Goal: Transaction & Acquisition: Purchase product/service

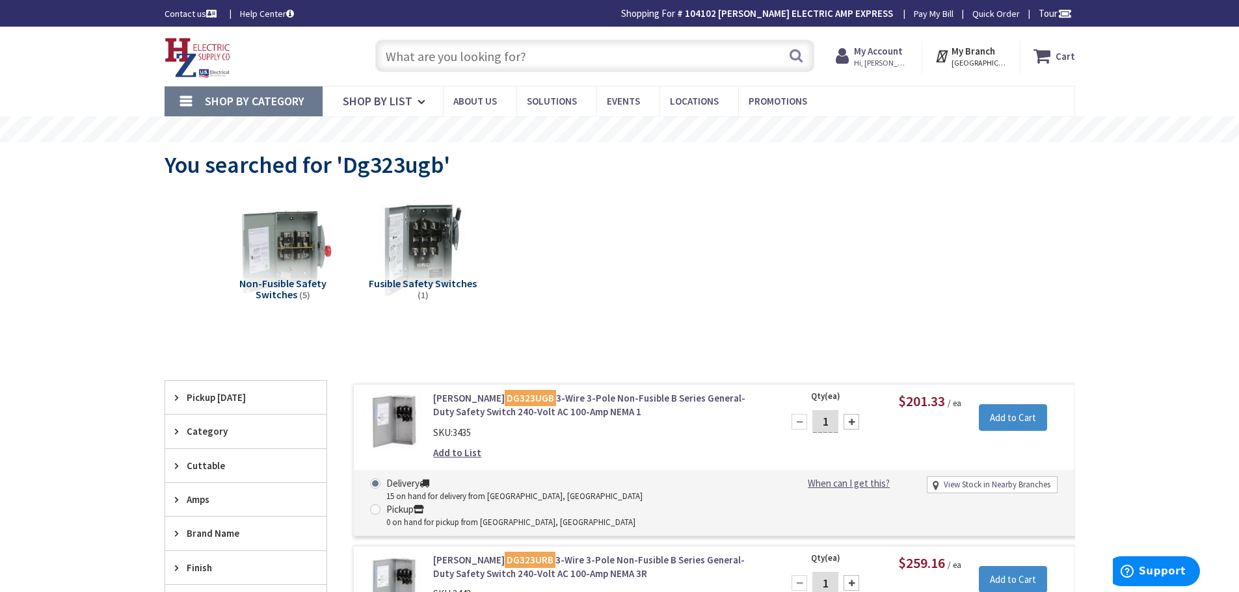
click at [631, 64] on input "text" at bounding box center [594, 56] width 439 height 33
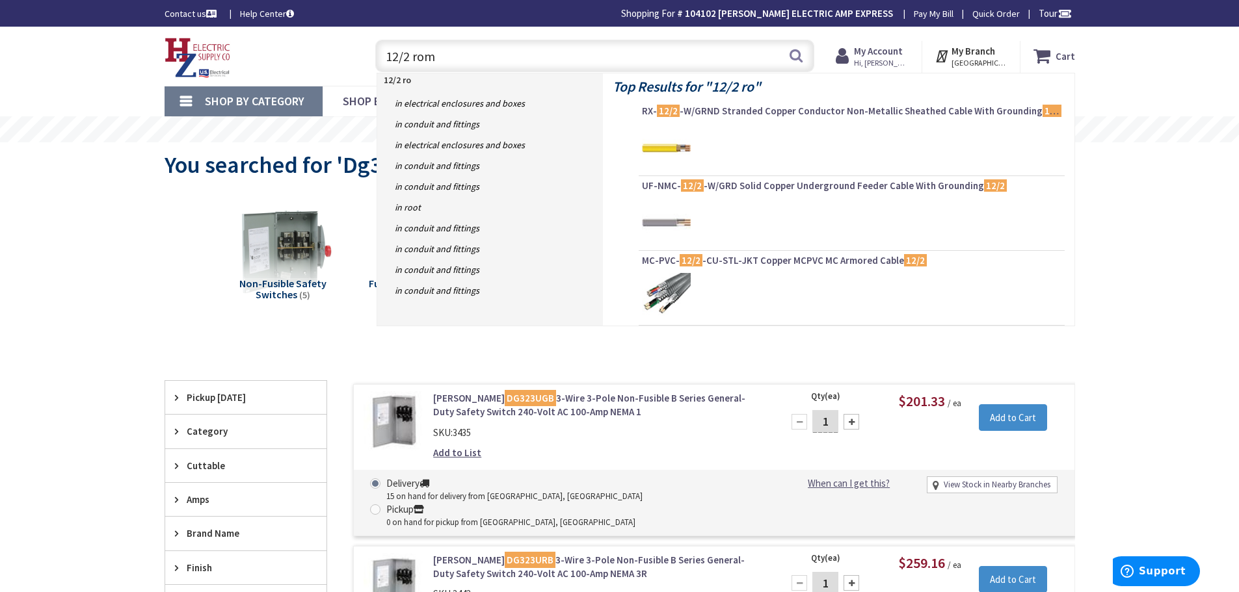
type input "12/2 rome"
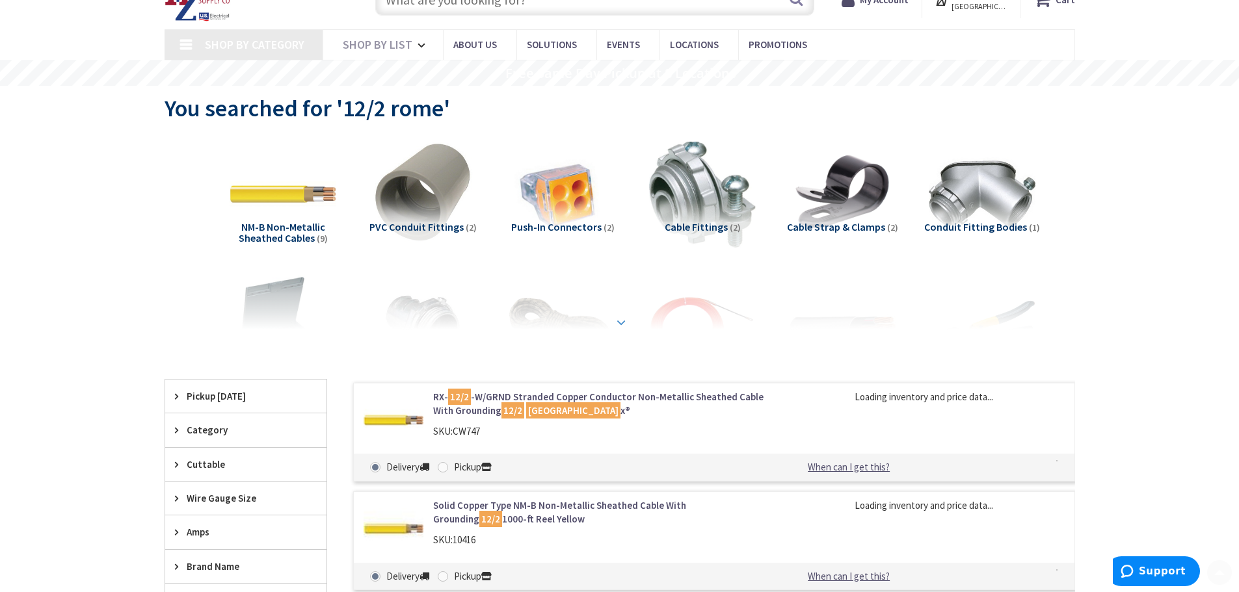
scroll to position [195, 0]
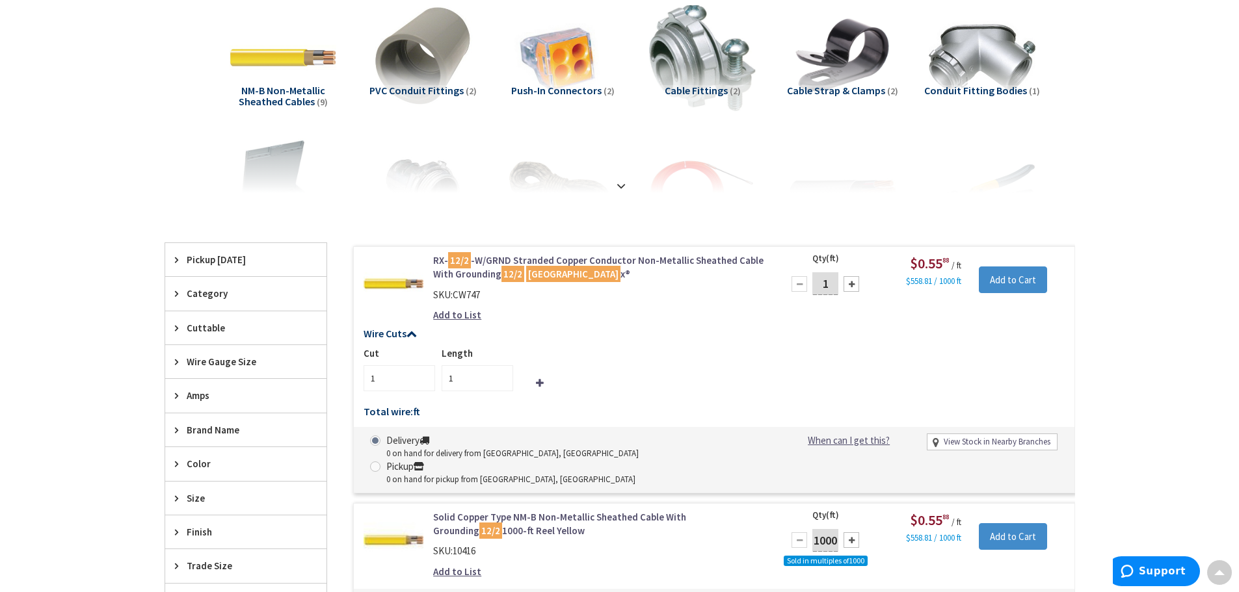
type input "Piper Farm, [STREET_ADDRESS]"
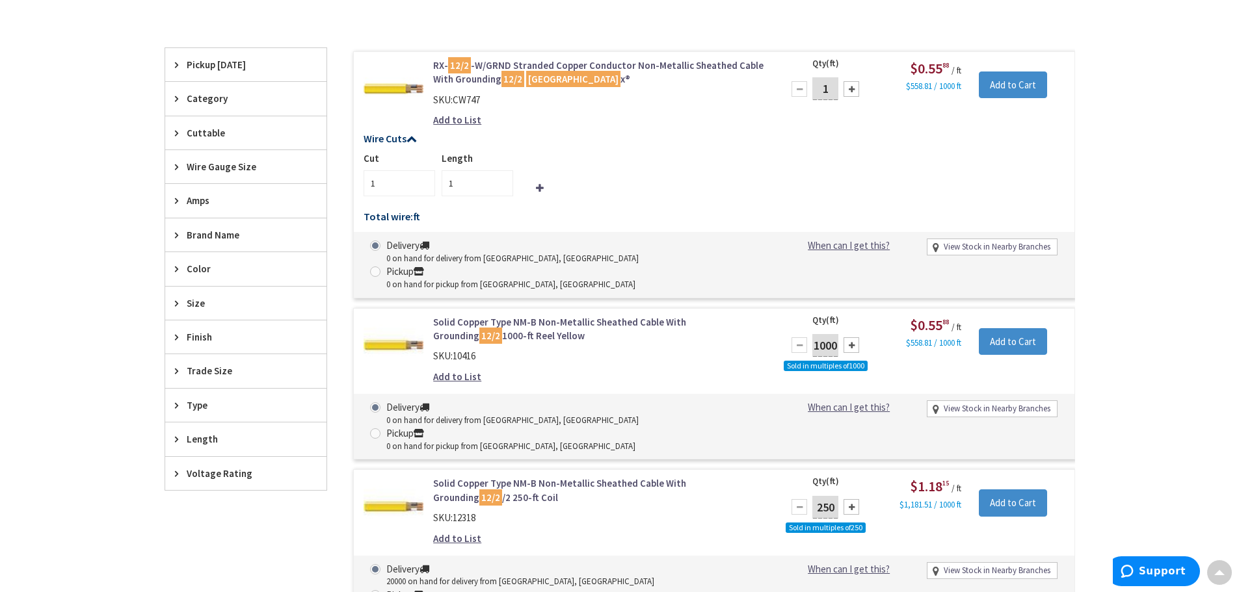
scroll to position [455, 0]
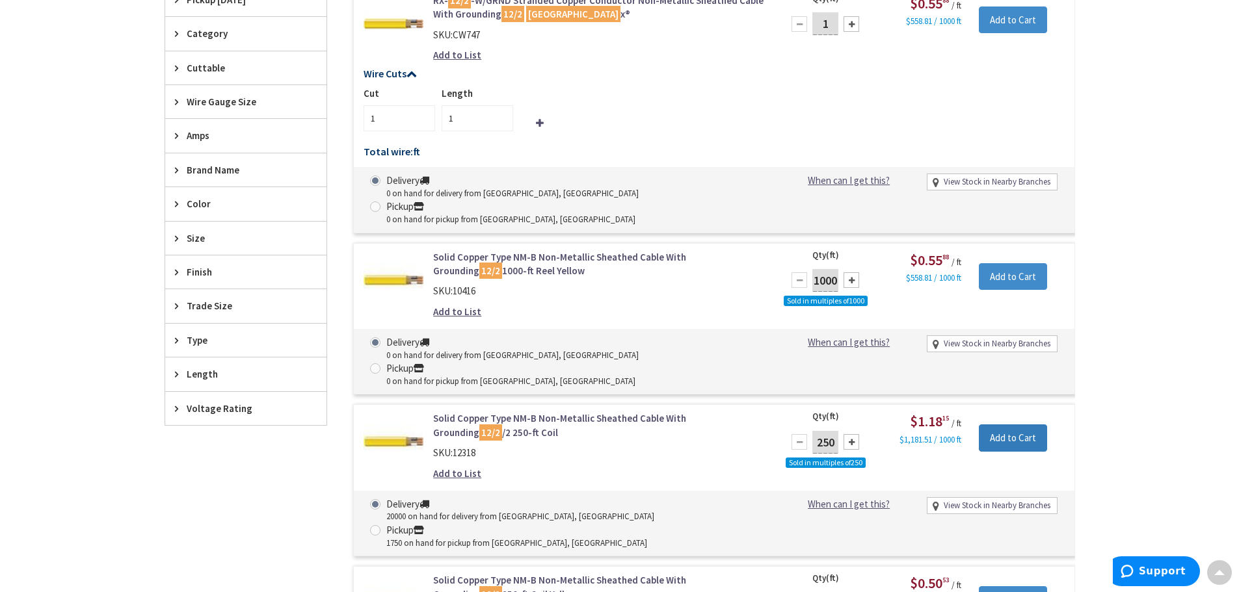
click at [1021, 425] on input "Add to Cart" at bounding box center [1012, 438] width 68 height 27
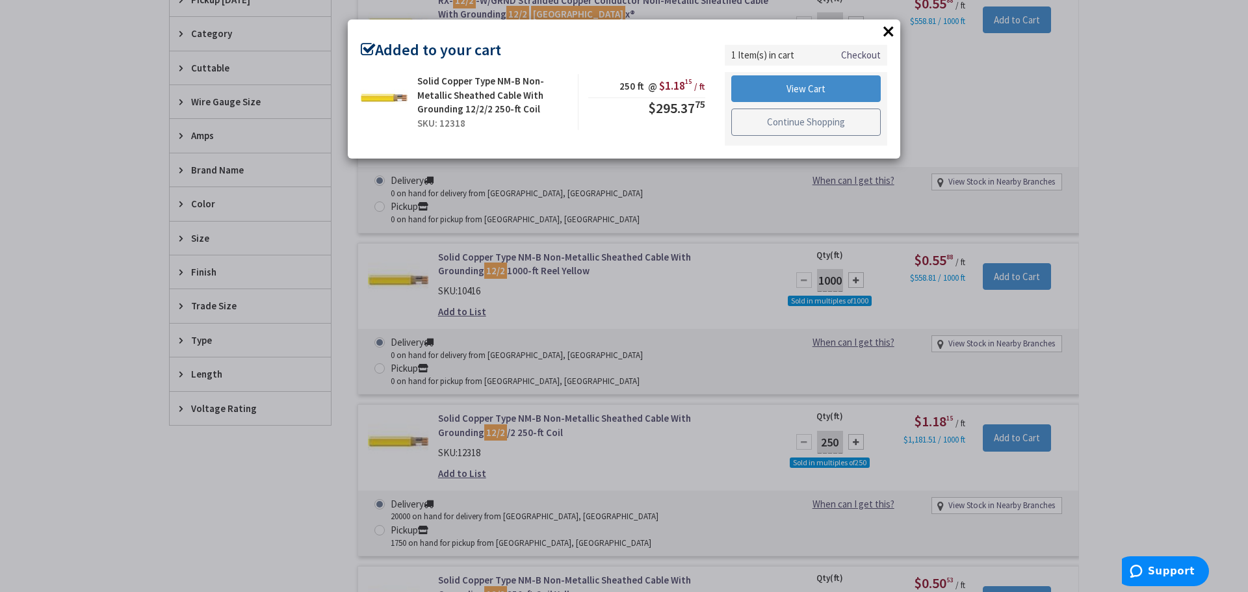
click at [826, 129] on link "Continue Shopping" at bounding box center [806, 122] width 150 height 27
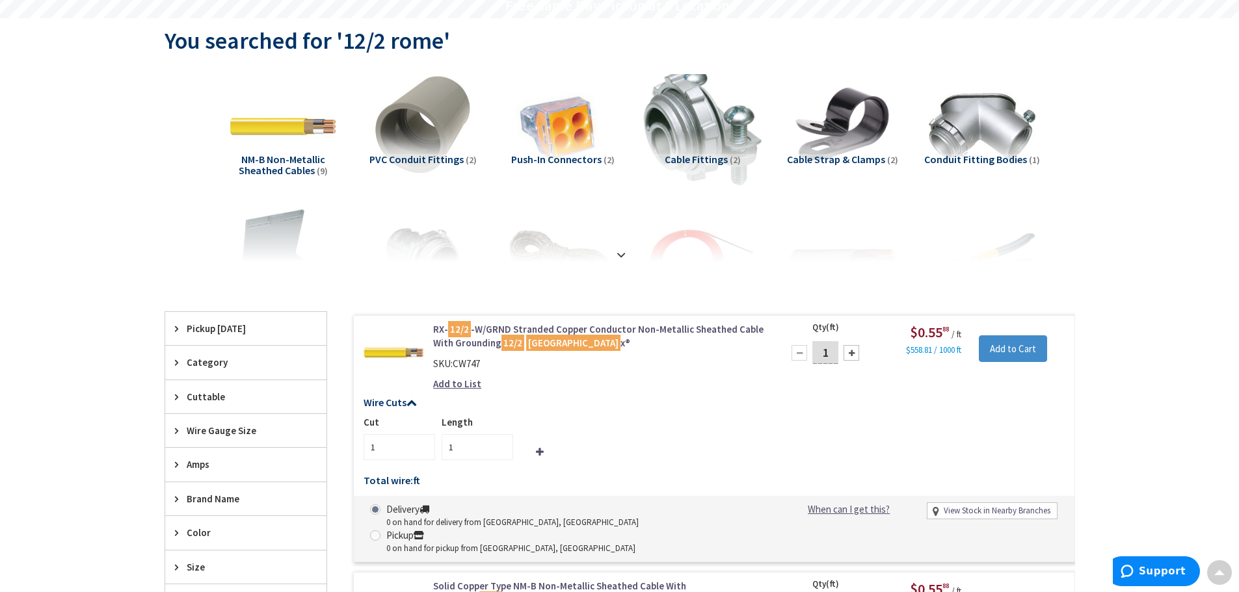
scroll to position [0, 0]
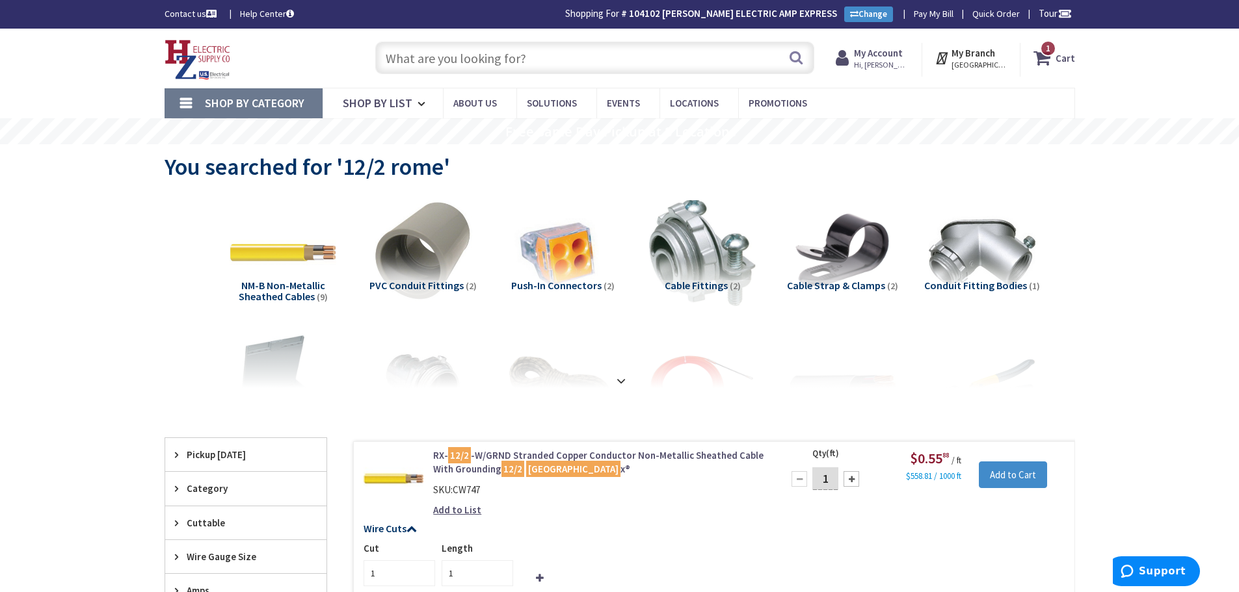
click at [672, 63] on input "text" at bounding box center [594, 58] width 439 height 33
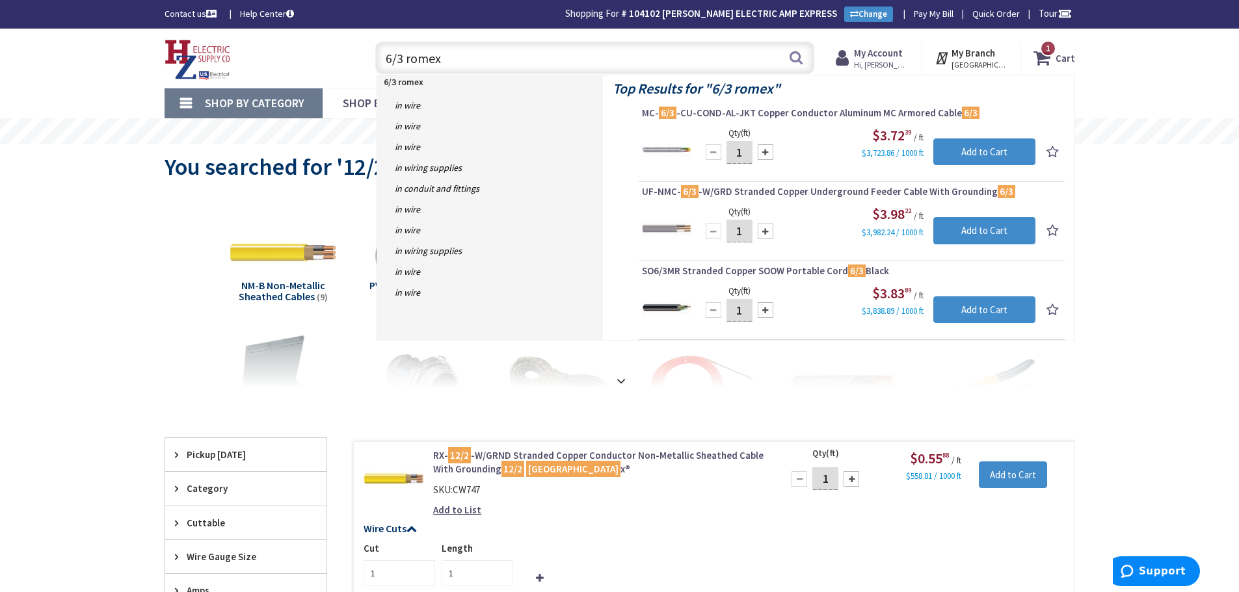
type input "6/3 romex\"
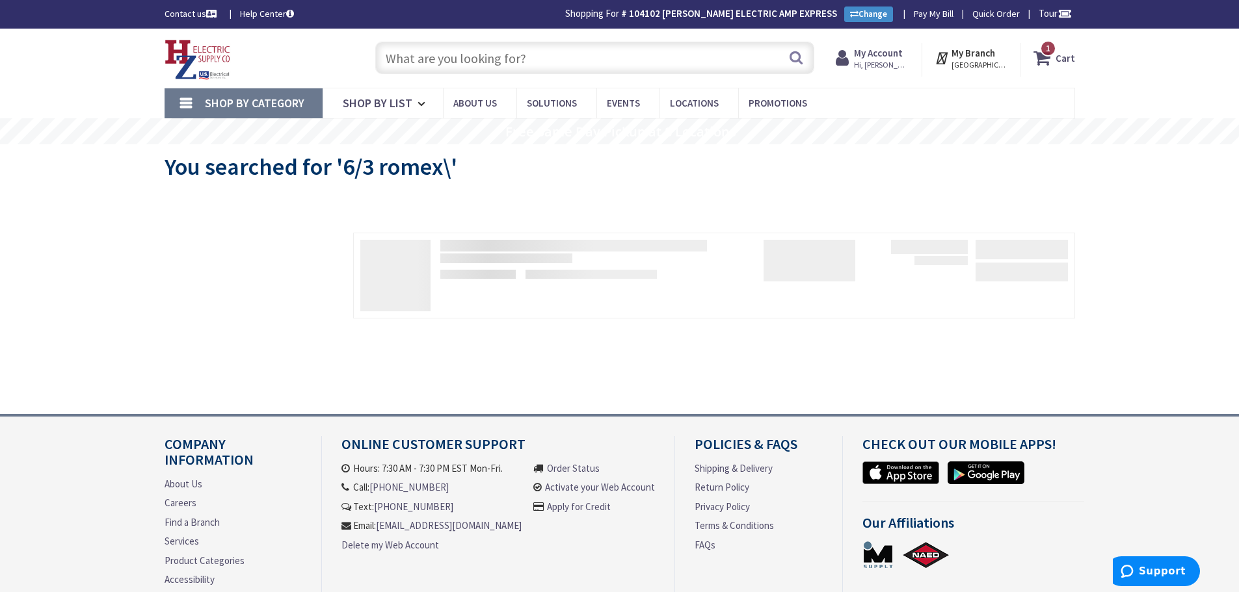
click at [606, 62] on input "text" at bounding box center [594, 58] width 439 height 33
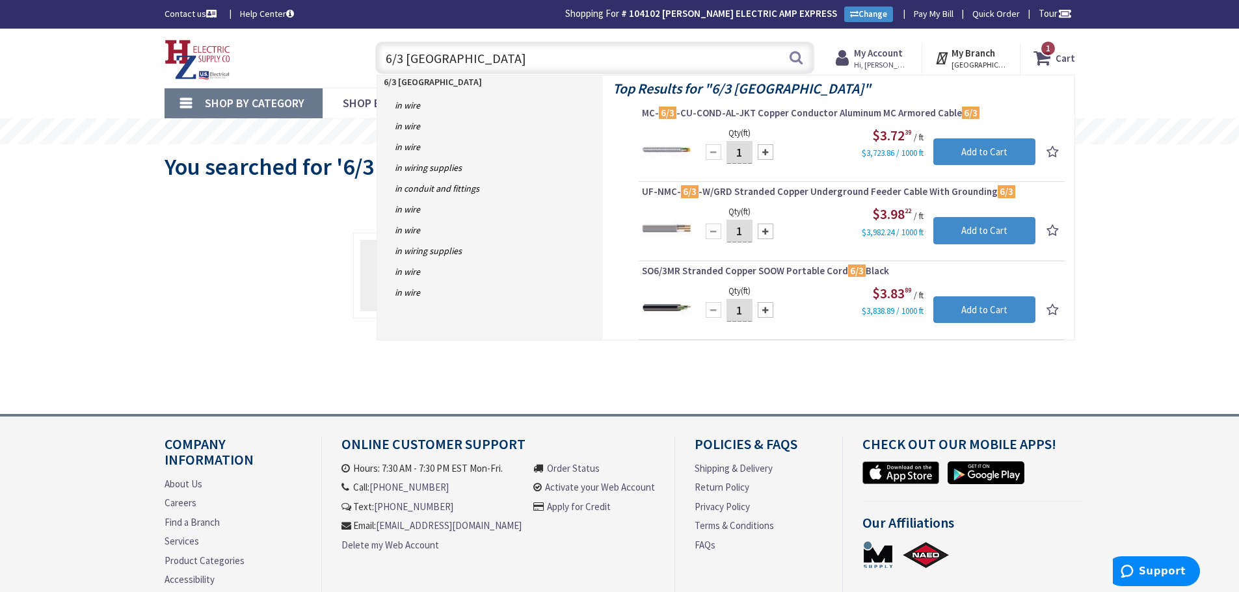
type input "6/3 romex"
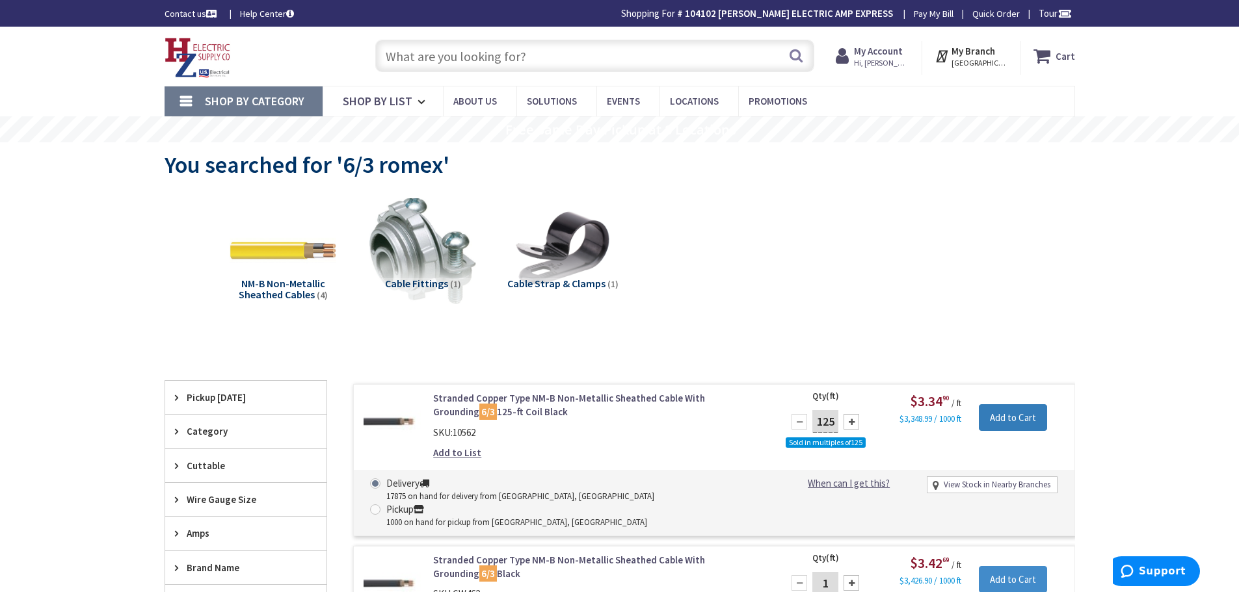
click at [1028, 417] on input "Add to Cart" at bounding box center [1012, 417] width 68 height 27
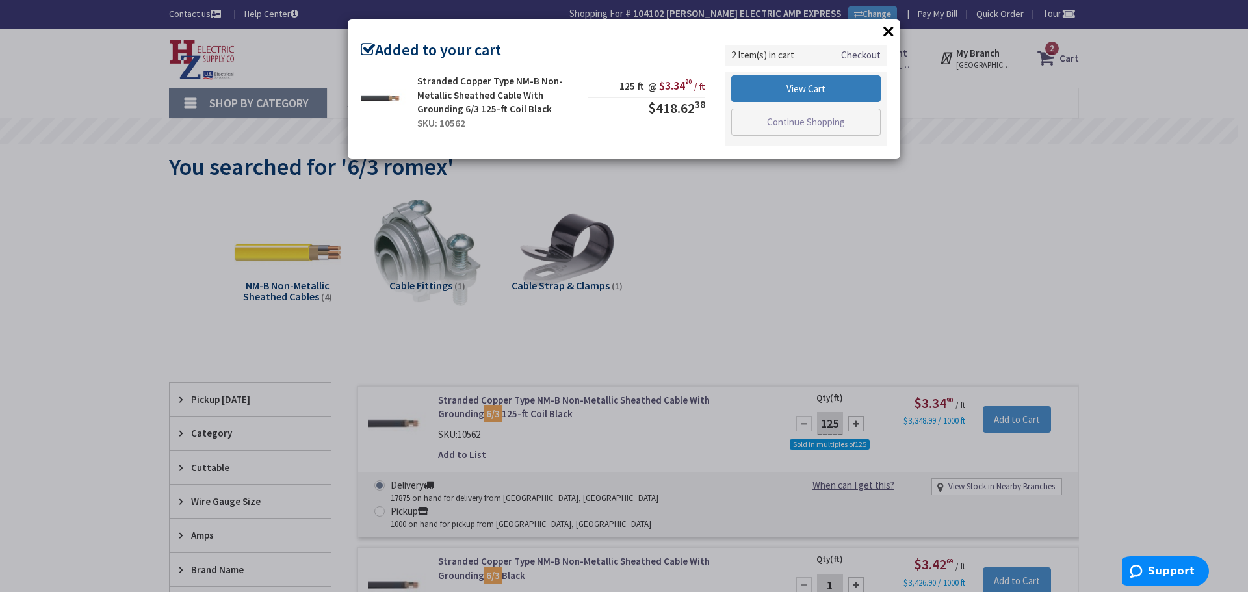
click at [806, 91] on link "View Cart" at bounding box center [806, 88] width 150 height 27
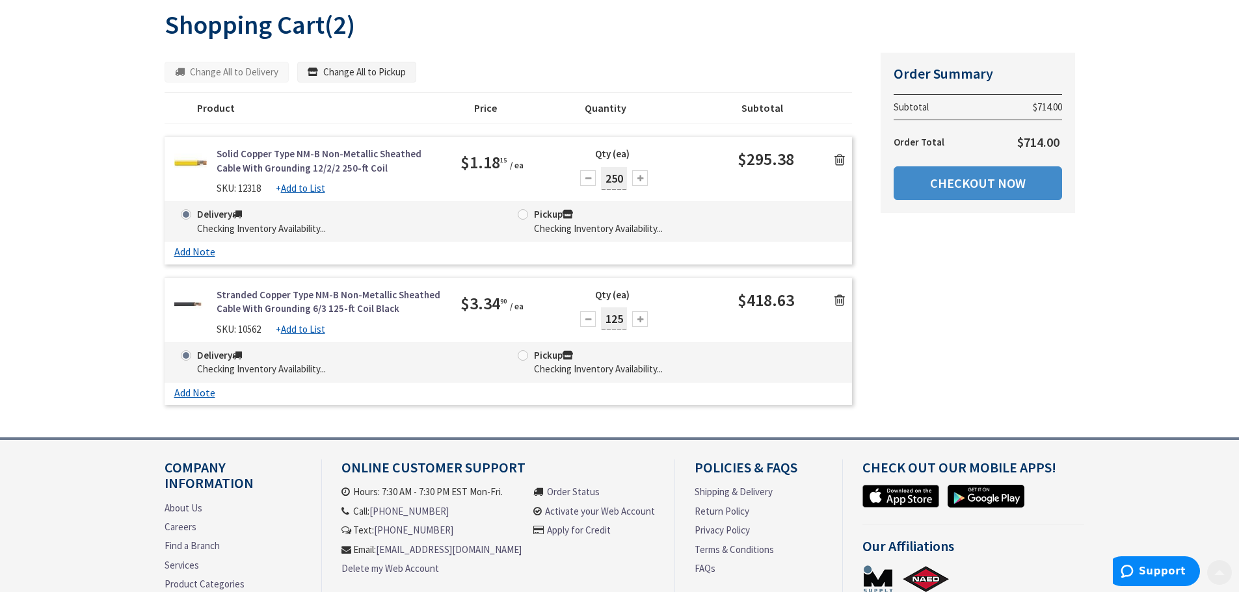
scroll to position [195, 0]
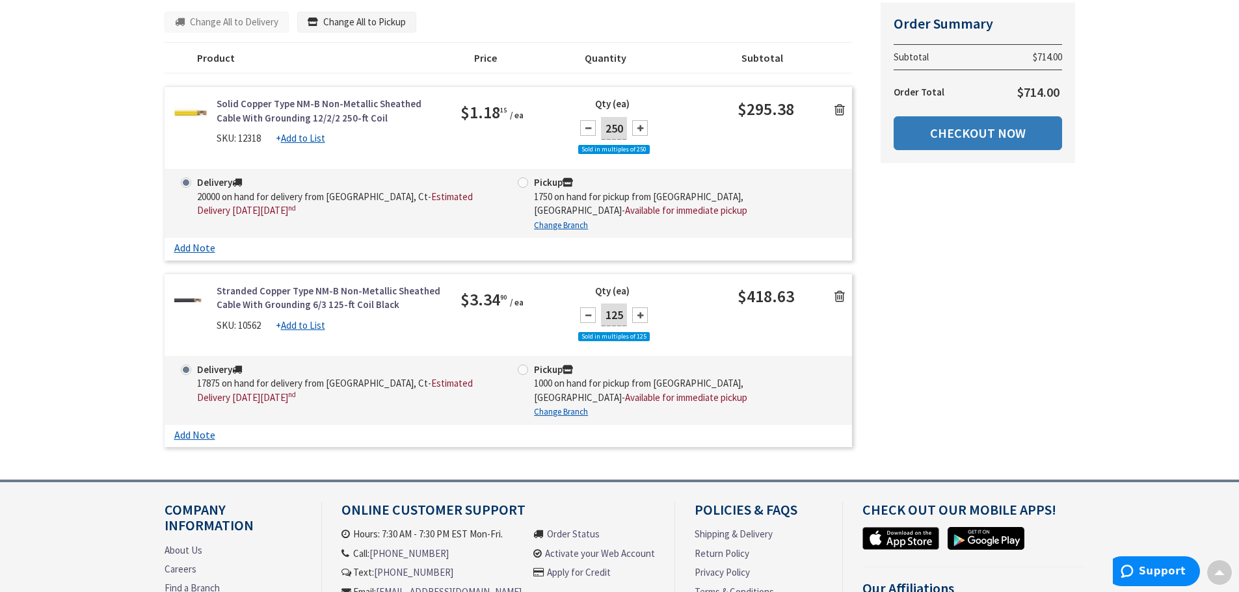
click at [920, 140] on link "Checkout Now" at bounding box center [977, 133] width 168 height 34
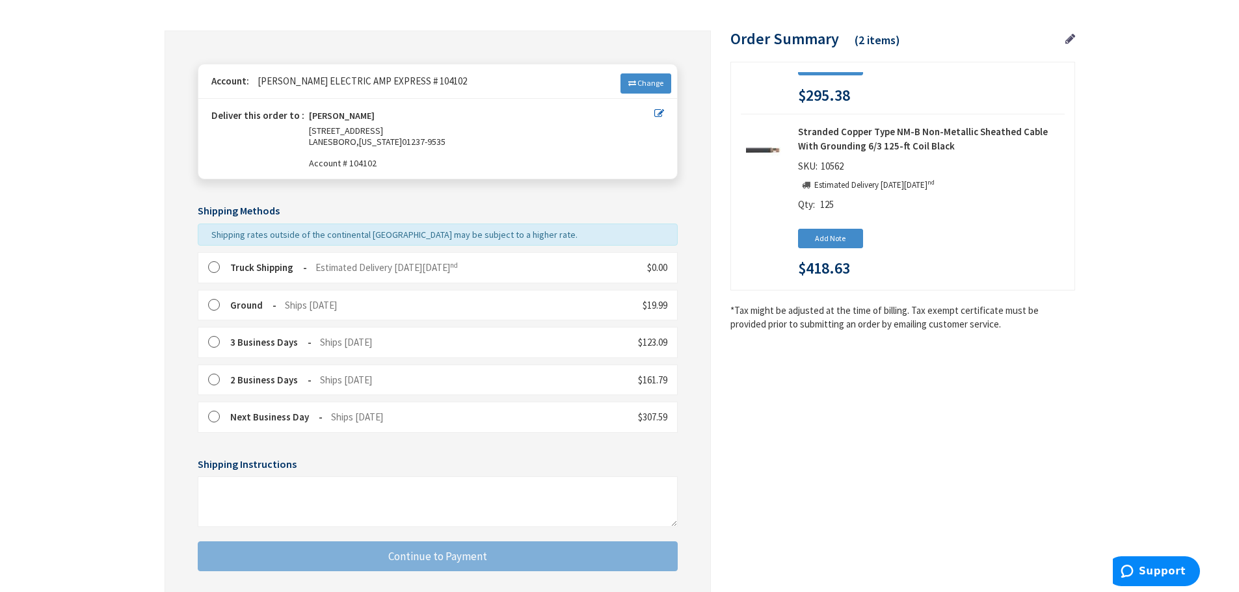
scroll to position [130, 0]
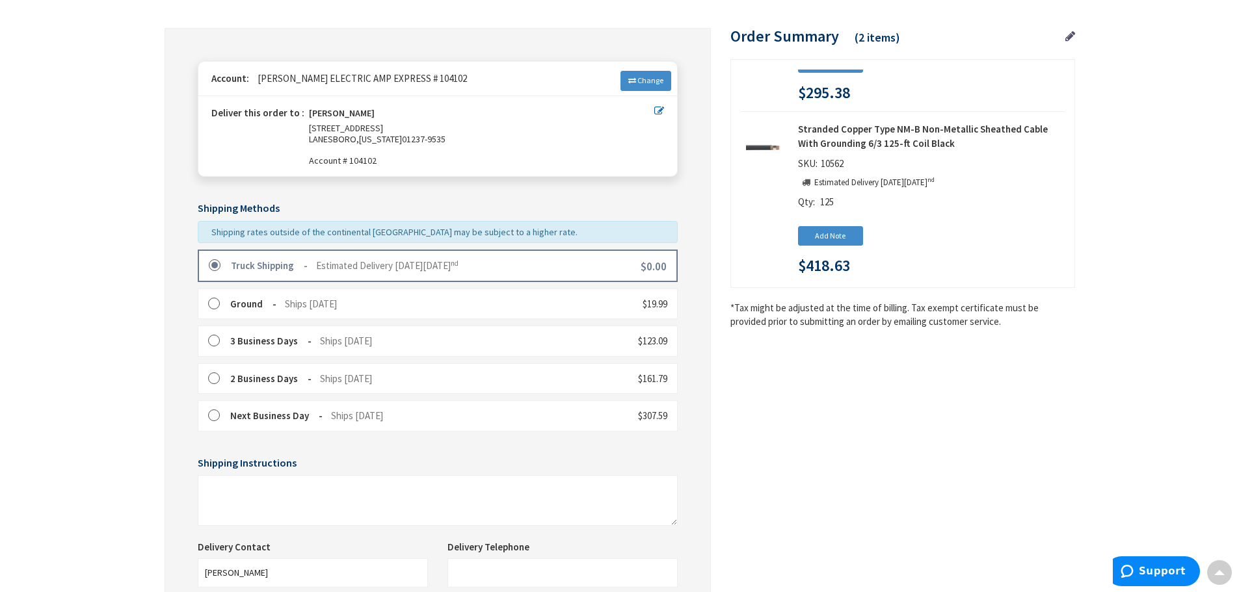
click at [227, 274] on div "Truck Shipping Estimated Delivery [DATE][DATE] $0.00" at bounding box center [438, 266] width 480 height 32
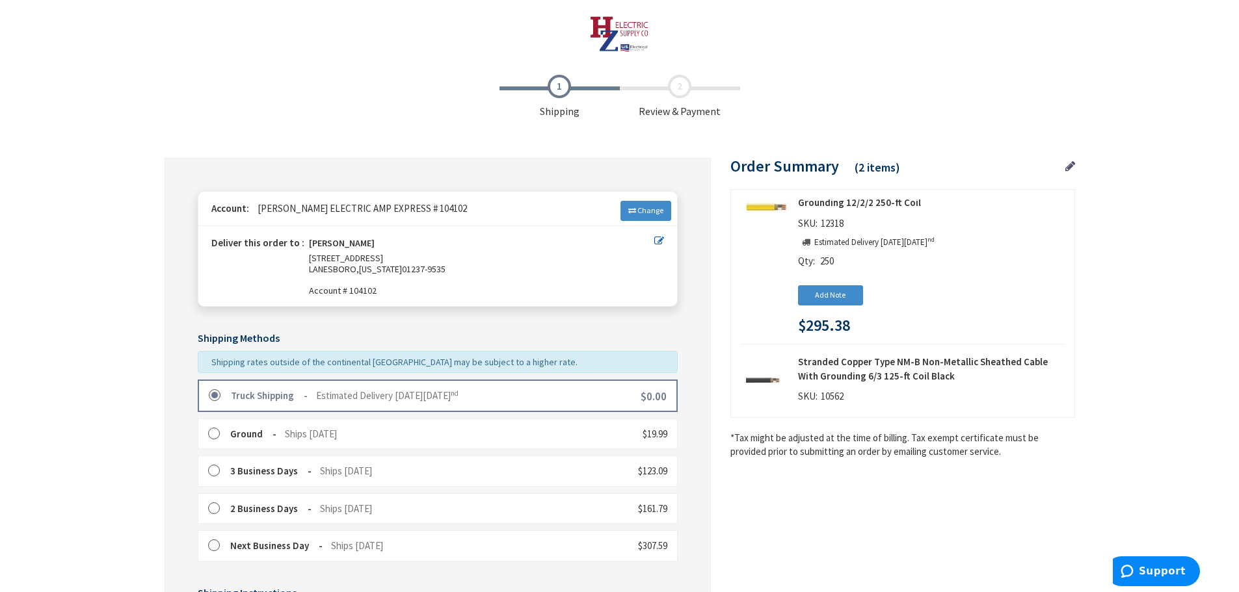
scroll to position [0, 0]
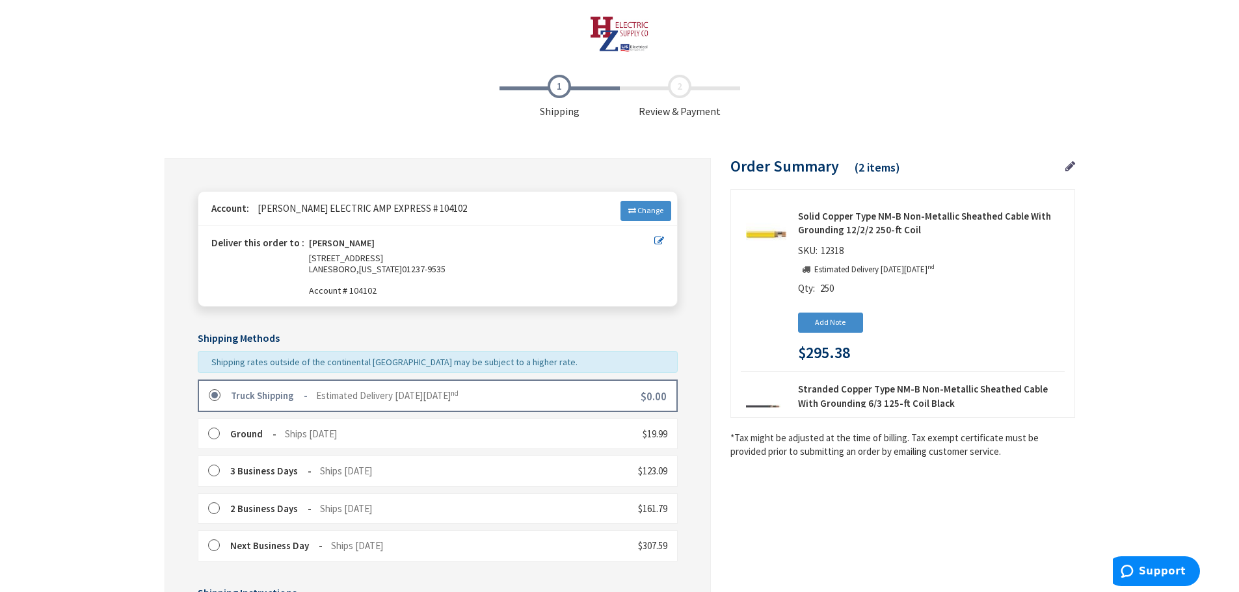
click at [1067, 167] on icon at bounding box center [1070, 167] width 10 height 12
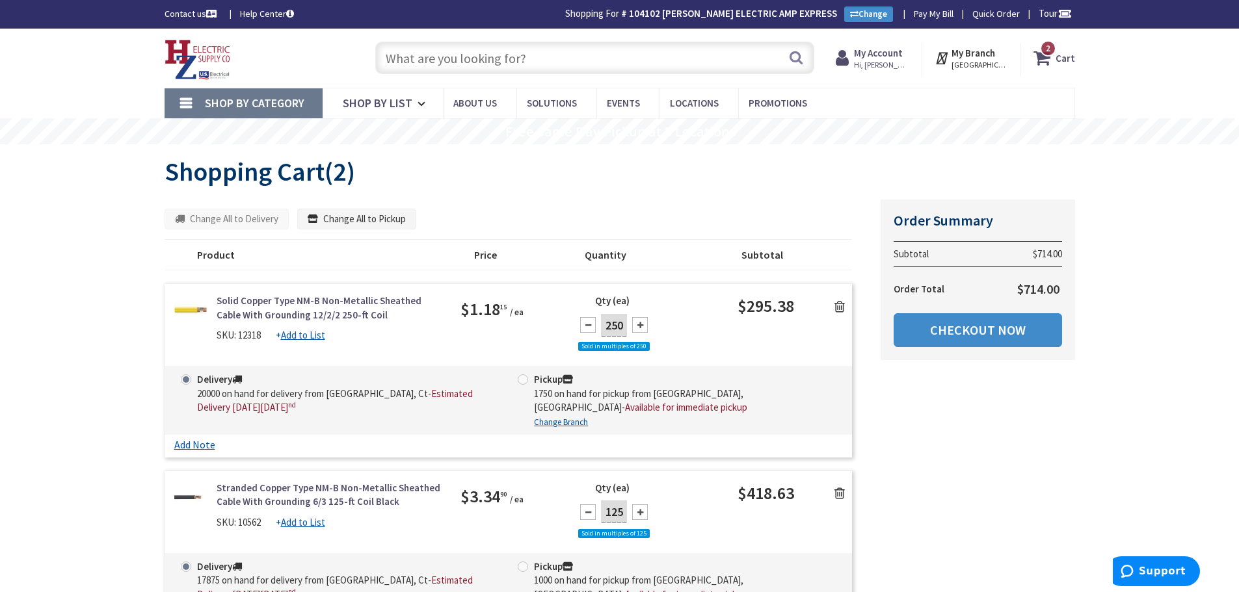
click at [839, 304] on icon at bounding box center [839, 306] width 10 height 13
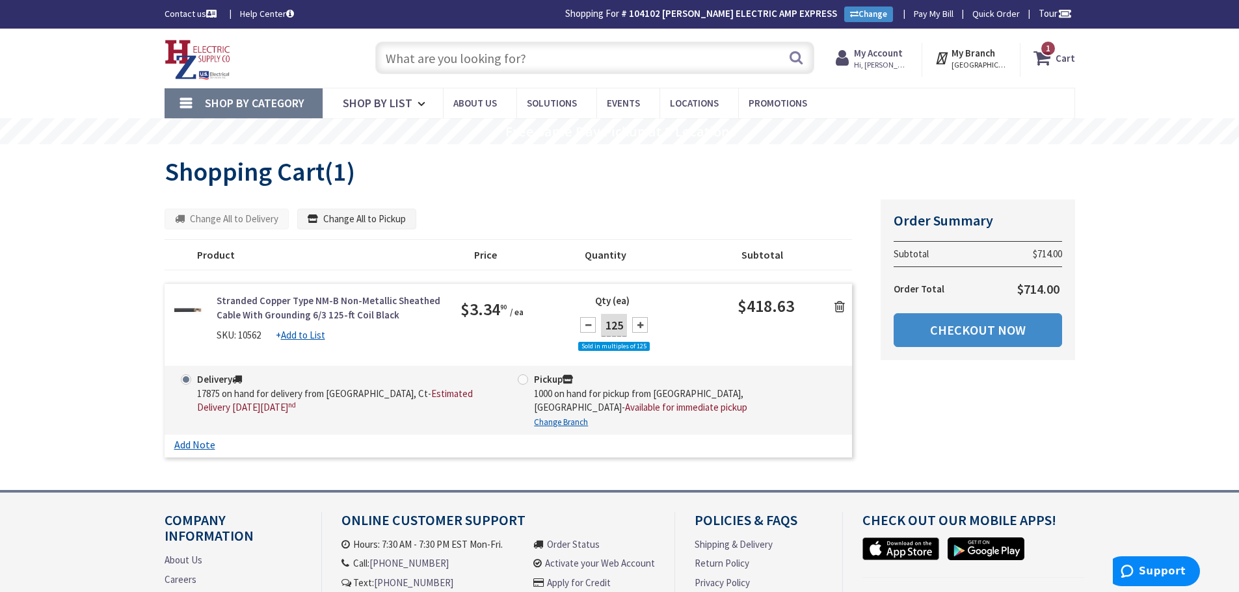
click at [566, 62] on input "text" at bounding box center [594, 58] width 439 height 33
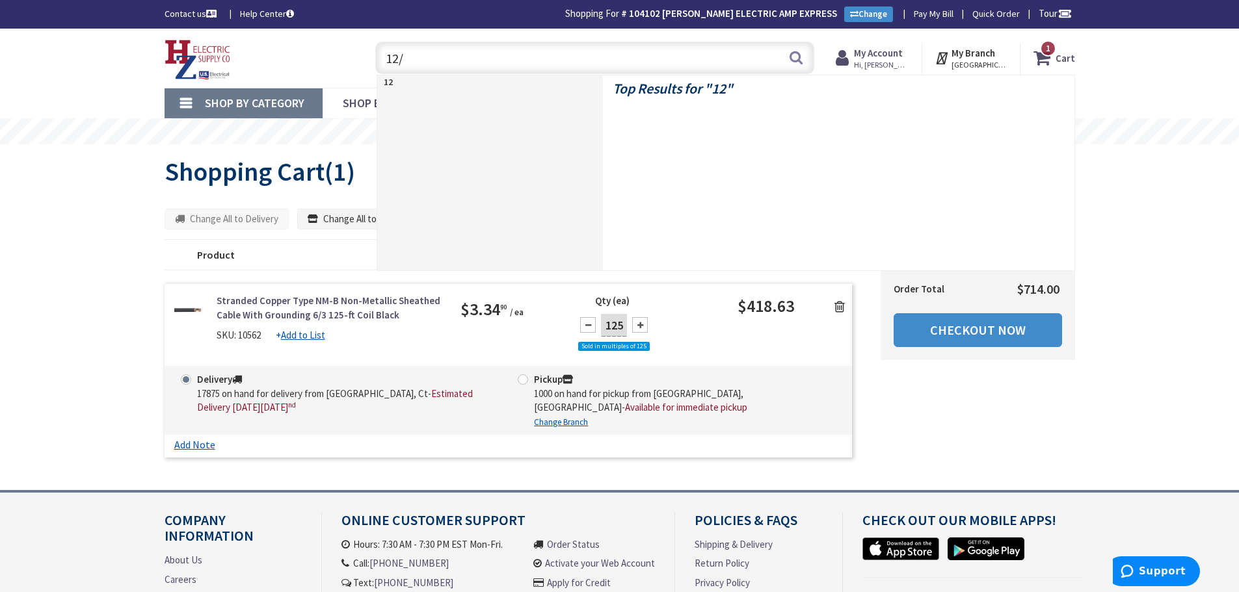
type input "12/2"
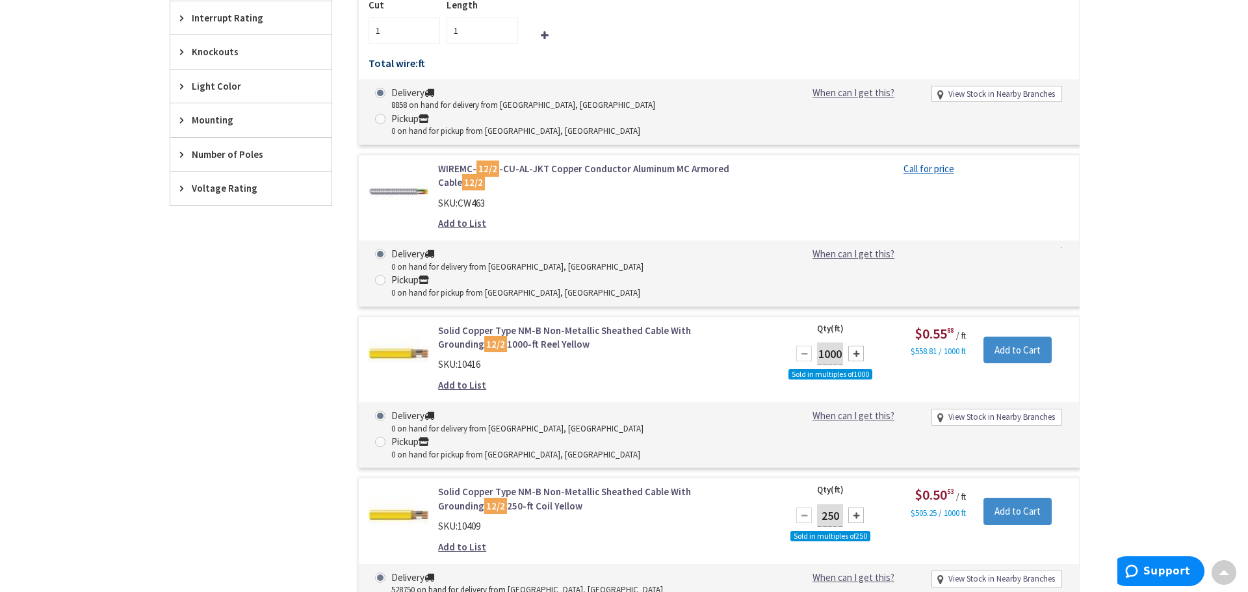
scroll to position [977, 0]
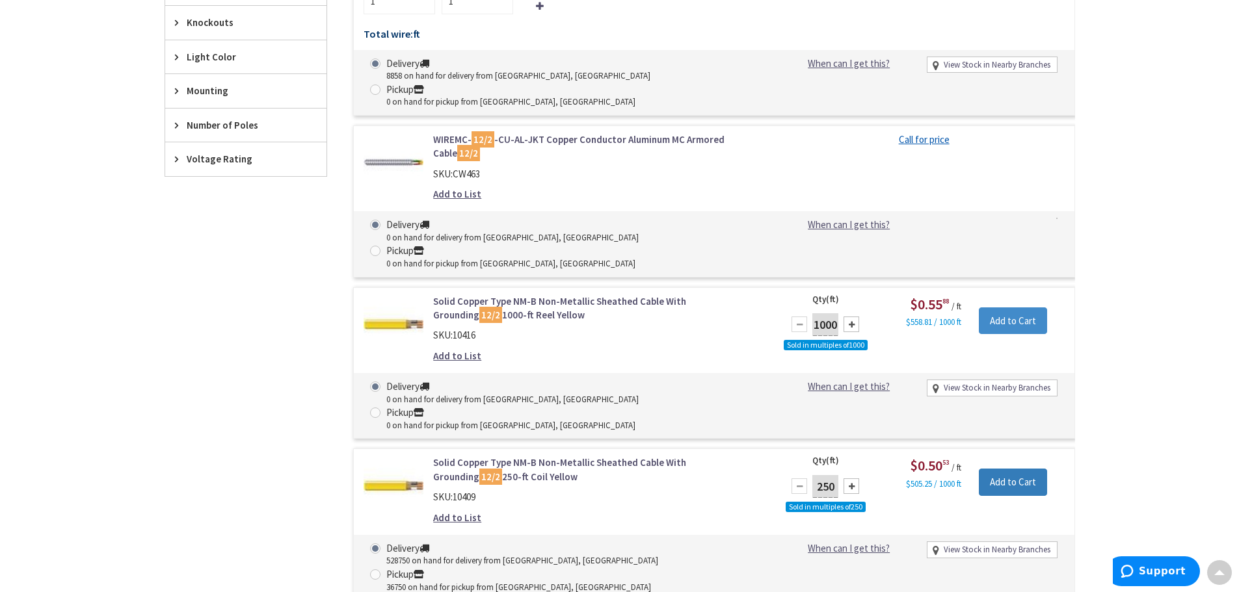
click at [1019, 469] on input "Add to Cart" at bounding box center [1012, 482] width 68 height 27
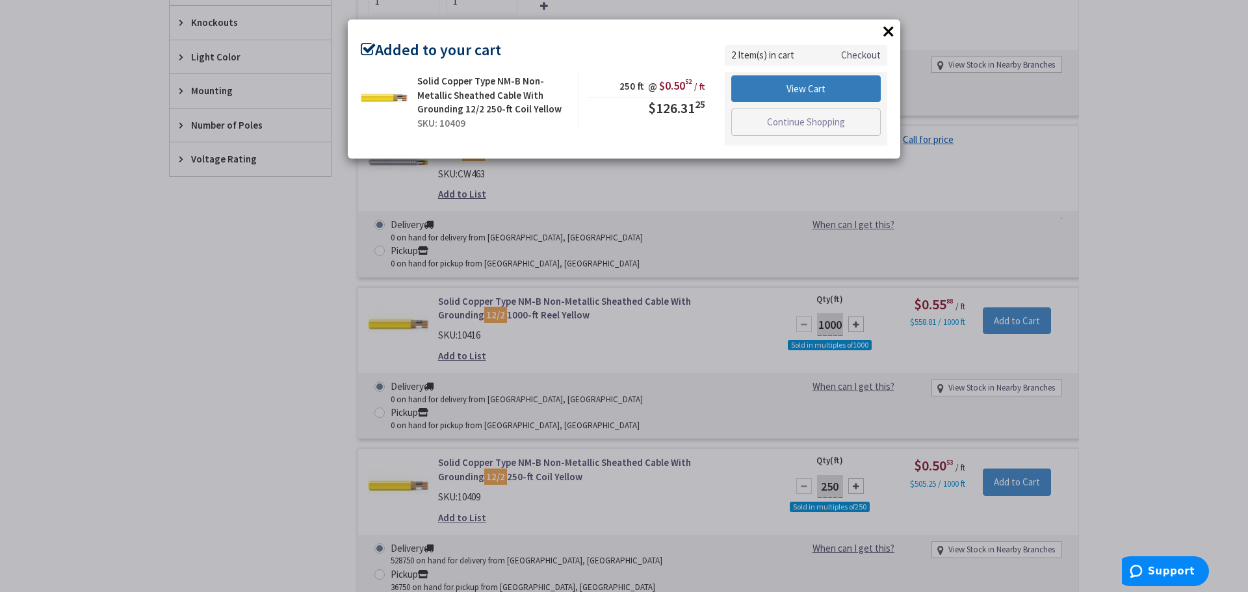
click at [813, 90] on link "View Cart" at bounding box center [806, 88] width 150 height 27
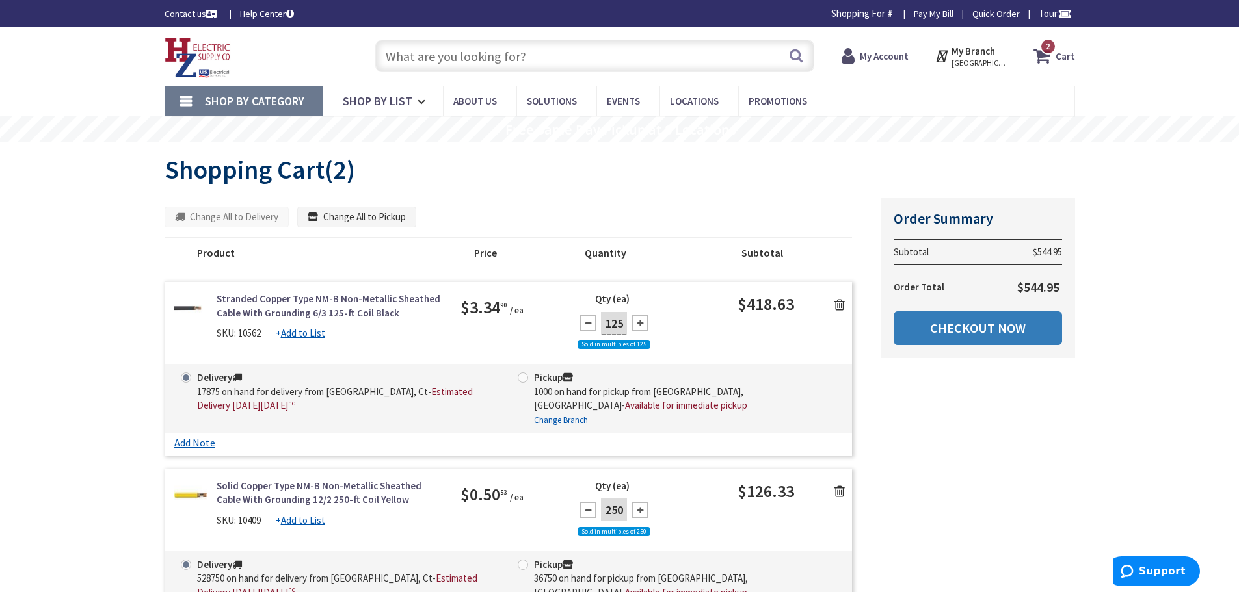
click at [947, 328] on link "Checkout Now" at bounding box center [977, 328] width 168 height 34
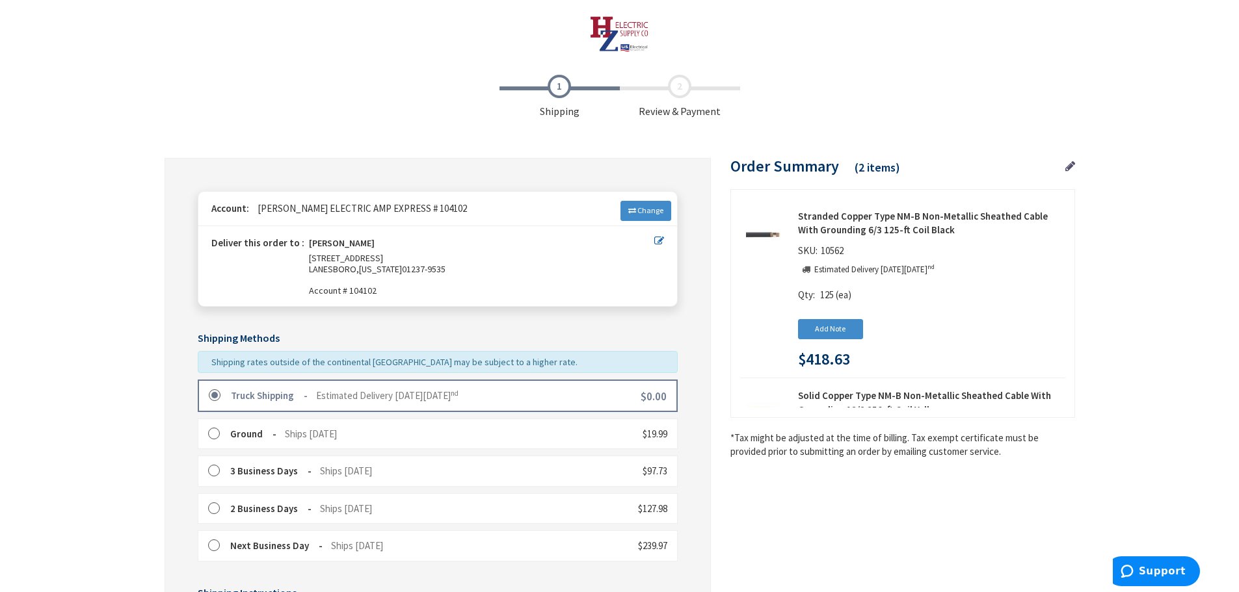
click at [363, 393] on span "Estimated Delivery [DATE][DATE]" at bounding box center [387, 395] width 142 height 12
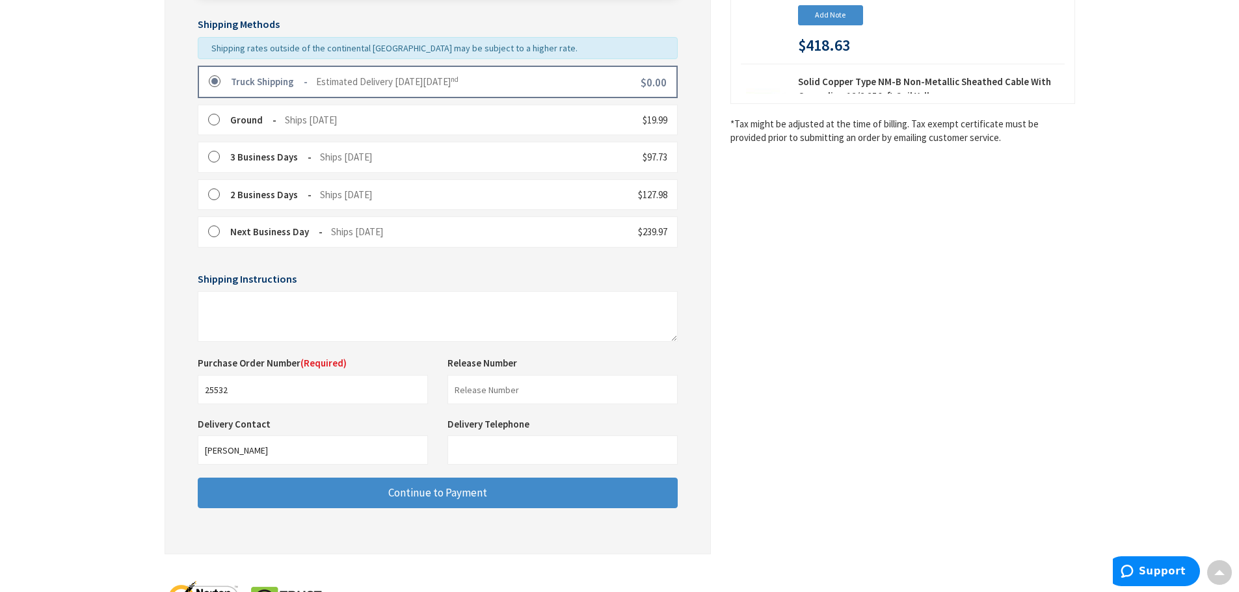
scroll to position [371, 0]
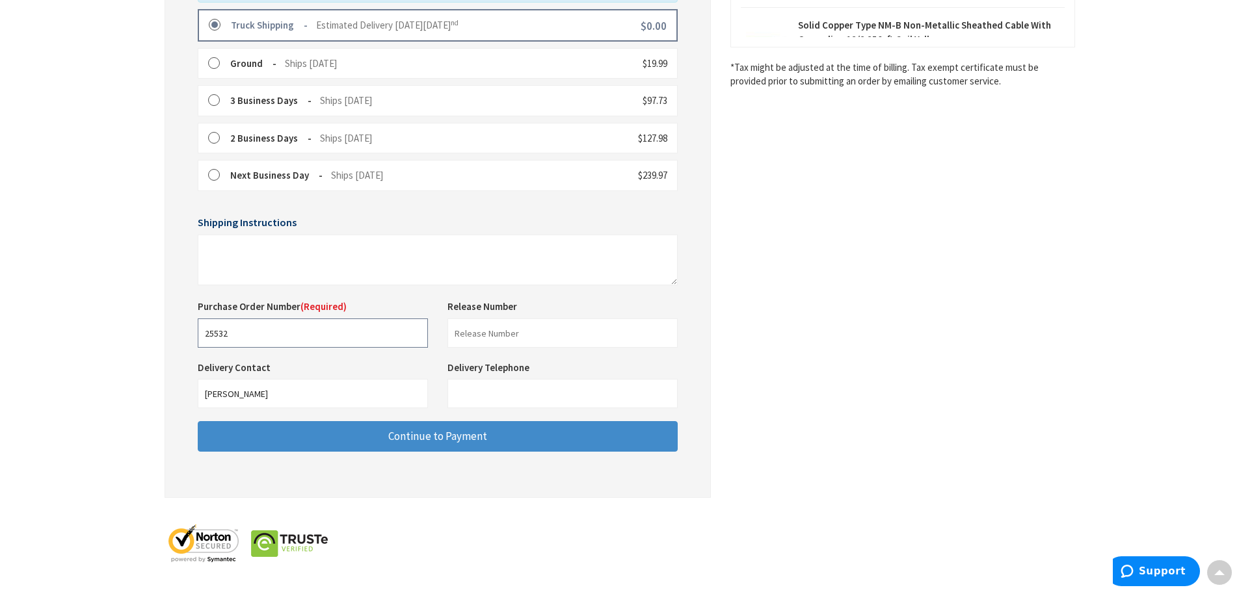
drag, startPoint x: 243, startPoint y: 326, endPoint x: 179, endPoint y: 338, distance: 64.8
click at [179, 338] on div "Some items on your order are not available and will cause your order to be held…" at bounding box center [437, 142] width 546 height 711
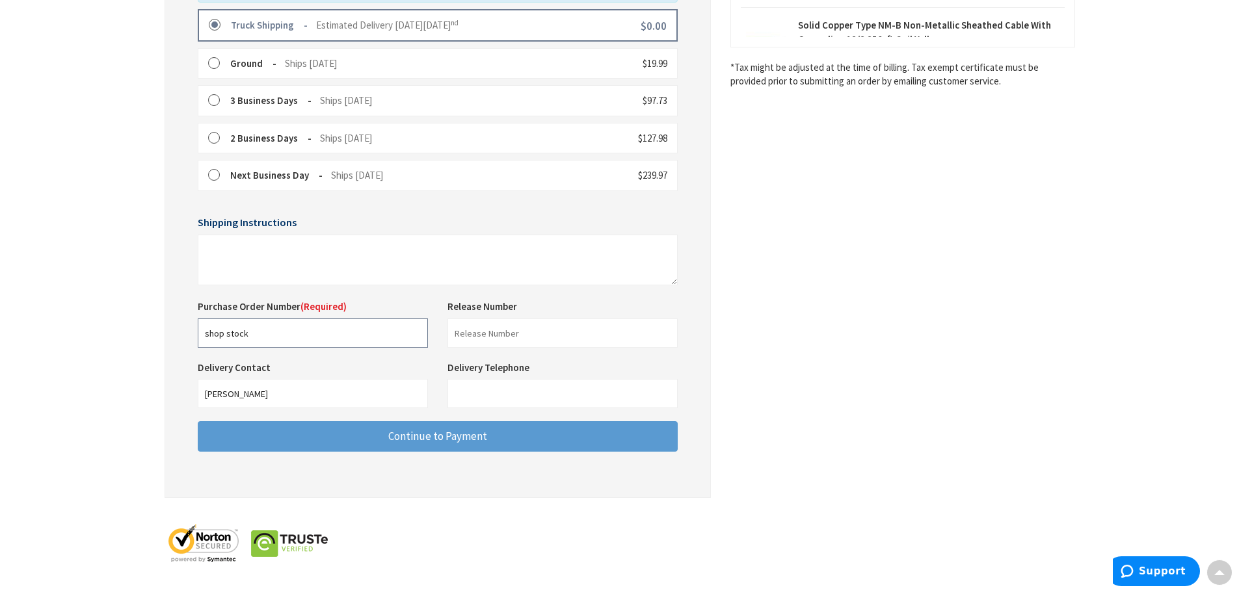
type input "shop stock"
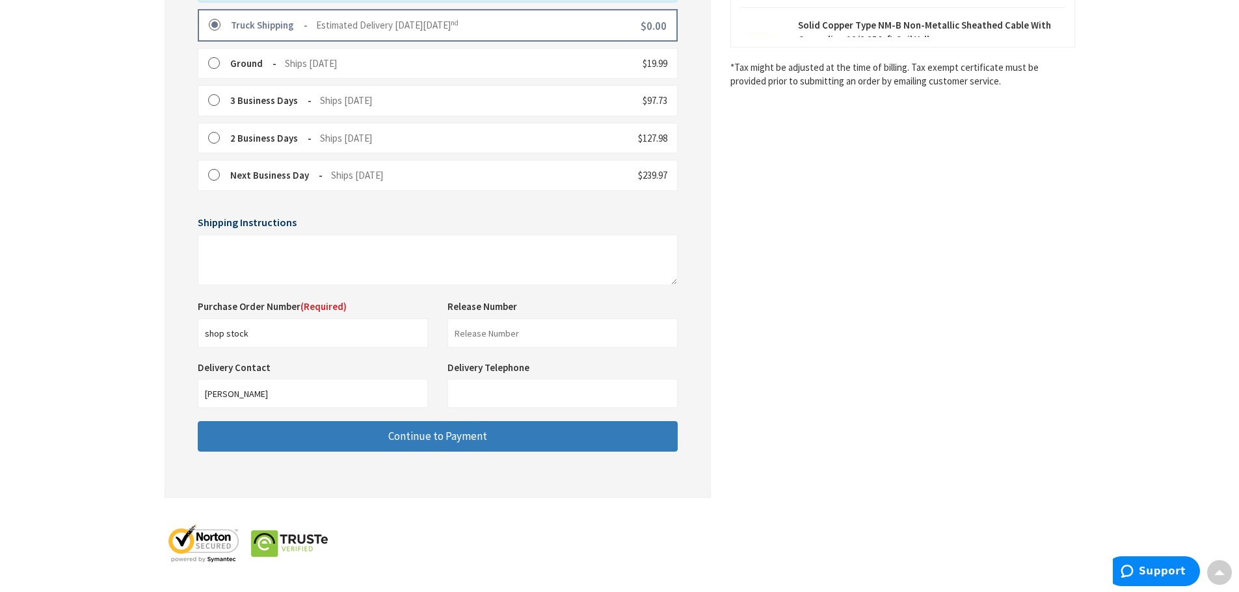
click at [584, 445] on button "Continue to Payment" at bounding box center [438, 436] width 480 height 31
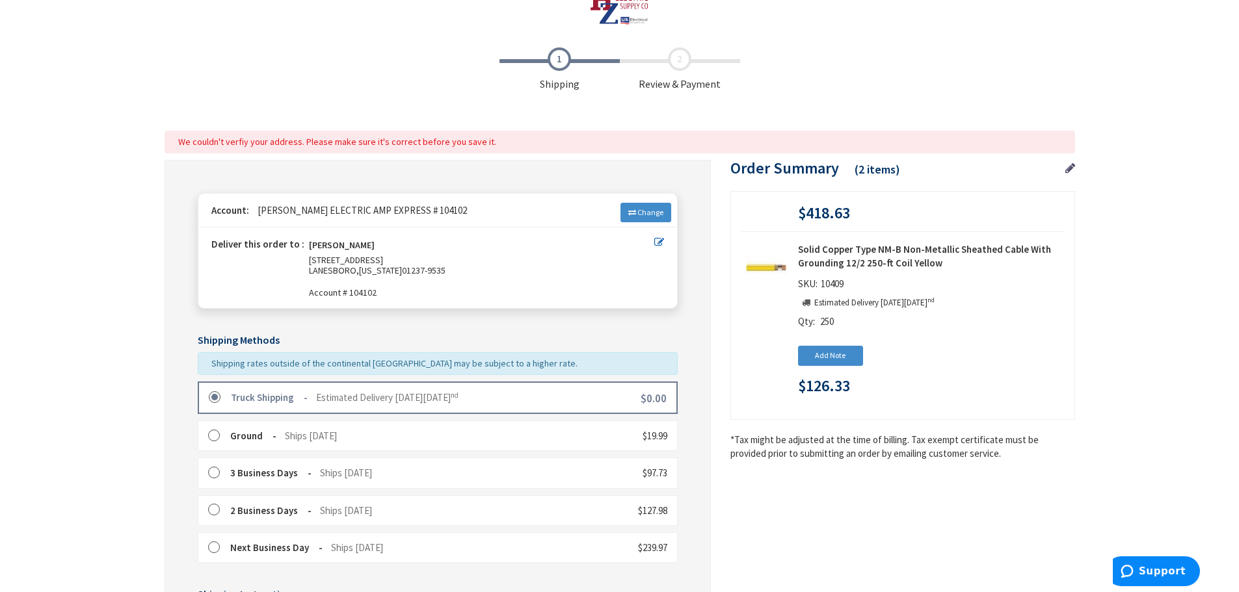
scroll to position [0, 0]
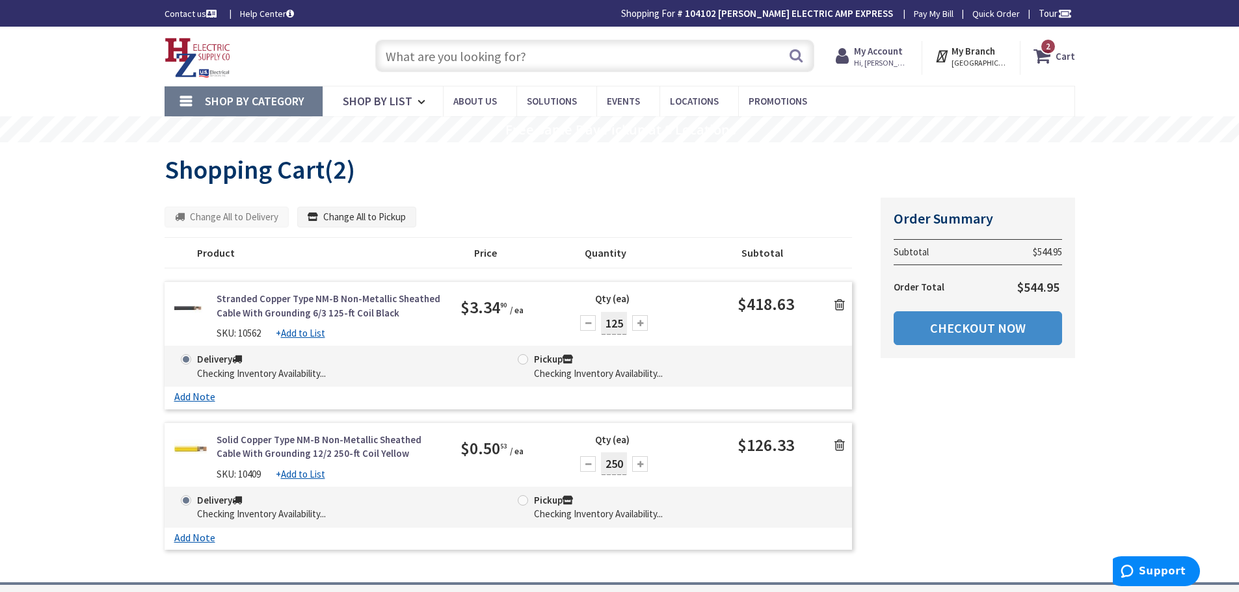
click at [839, 306] on icon at bounding box center [839, 304] width 10 height 13
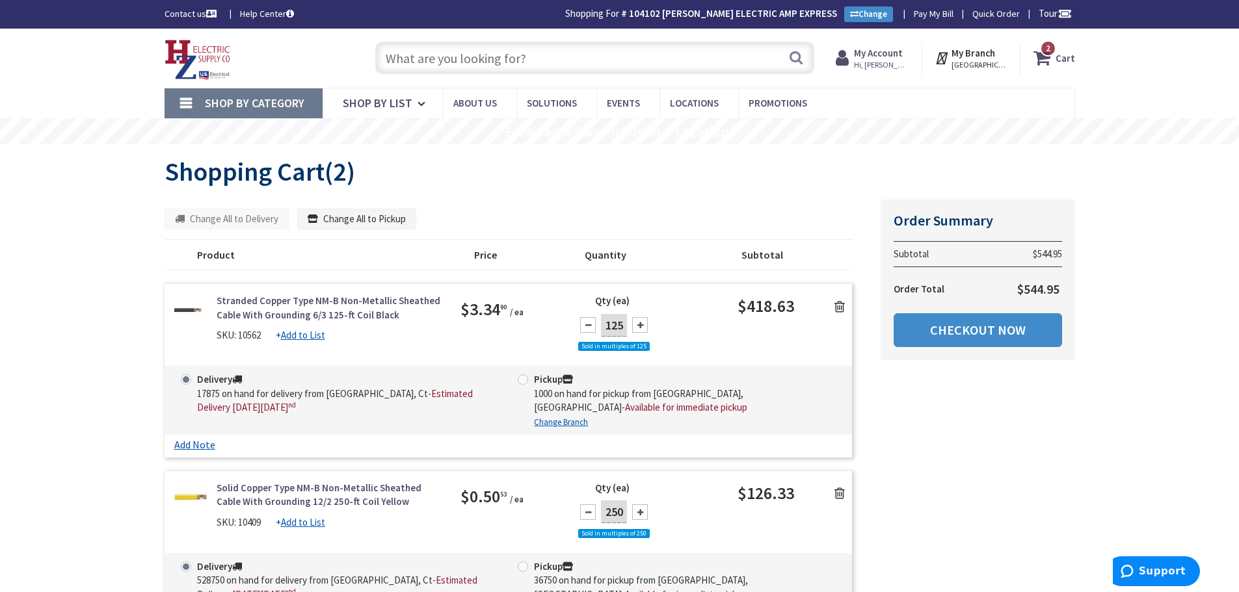
click at [839, 306] on icon at bounding box center [839, 306] width 10 height 13
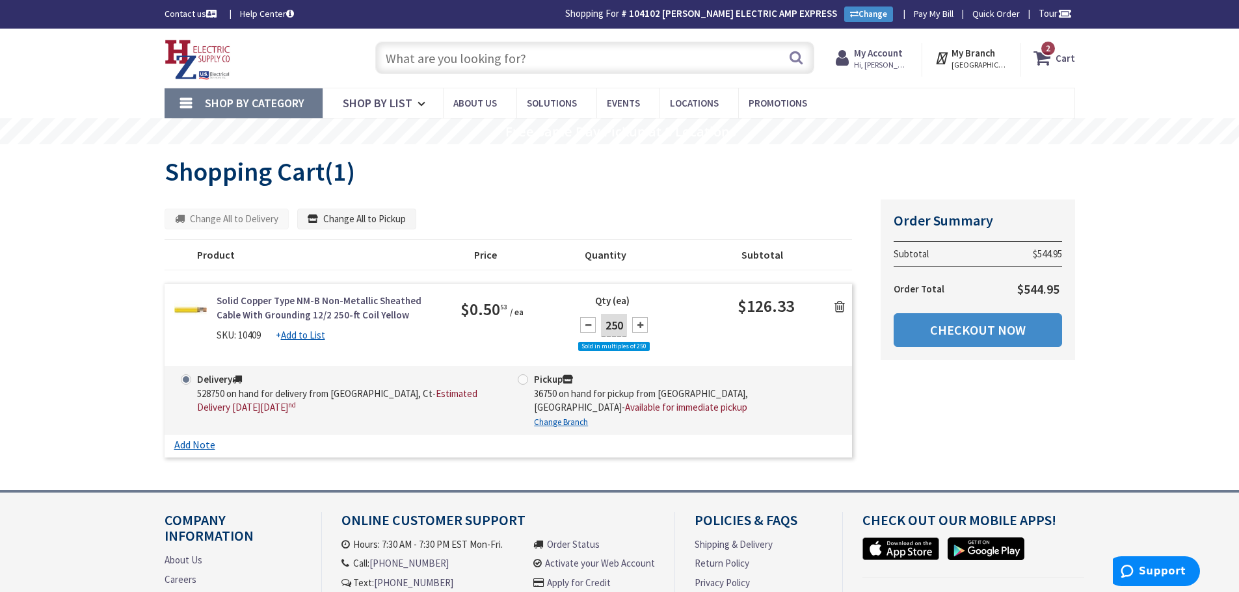
click at [841, 307] on icon at bounding box center [839, 306] width 10 height 13
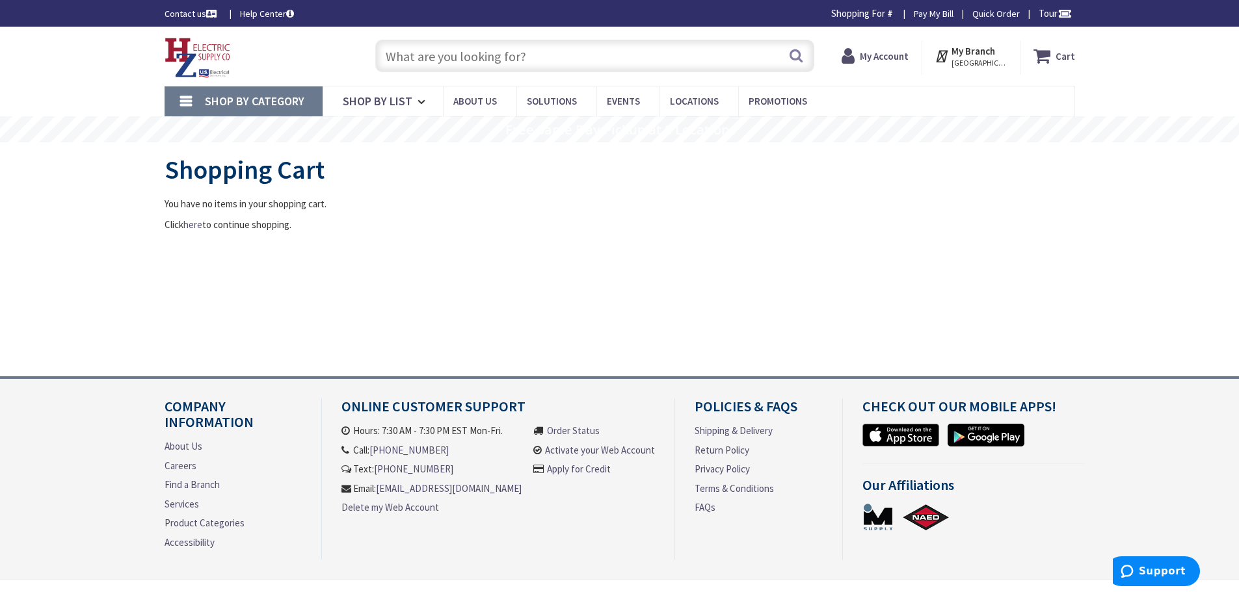
click at [199, 64] on img at bounding box center [197, 58] width 66 height 40
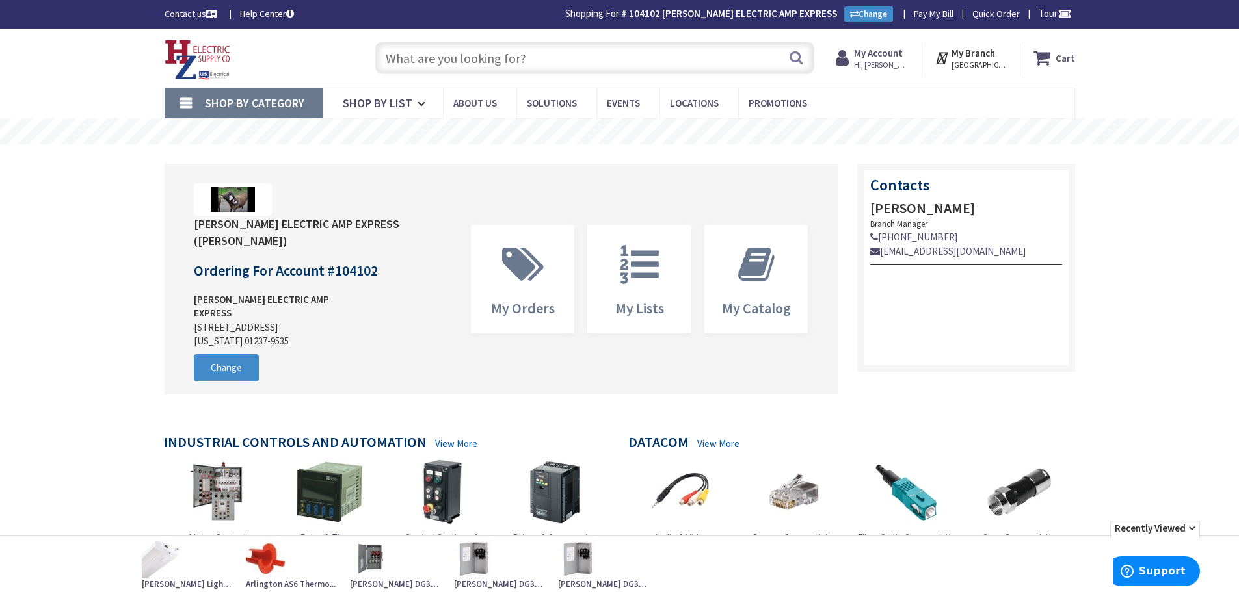
drag, startPoint x: 533, startPoint y: 60, endPoint x: 527, endPoint y: 56, distance: 7.0
click at [533, 60] on input "text" at bounding box center [594, 58] width 439 height 33
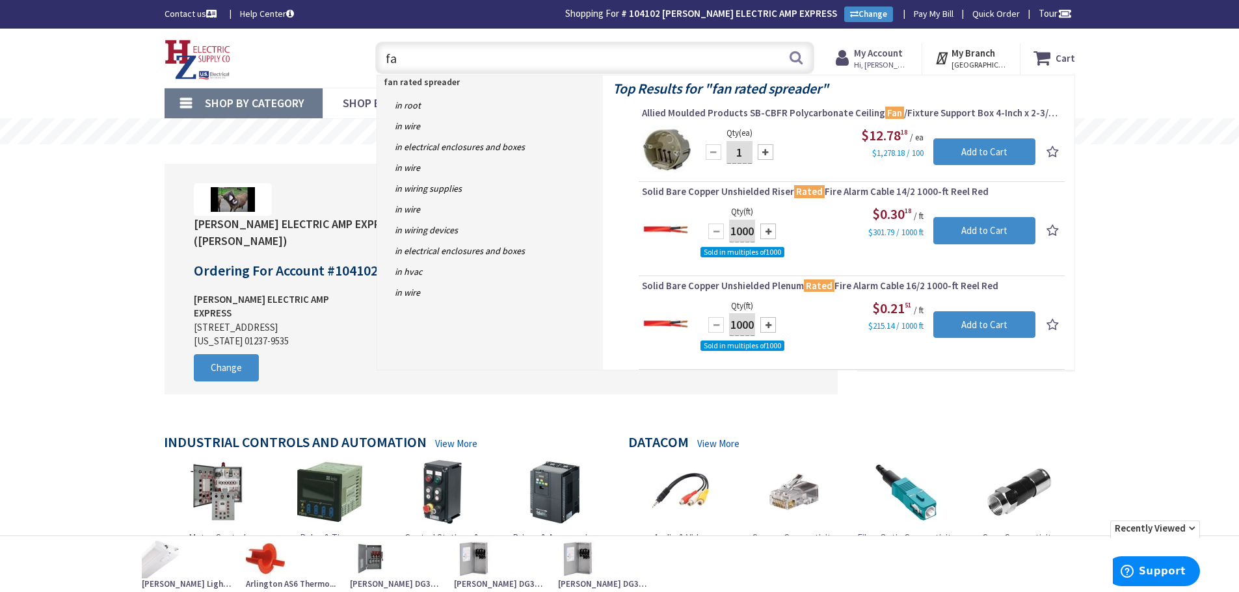
type input "f"
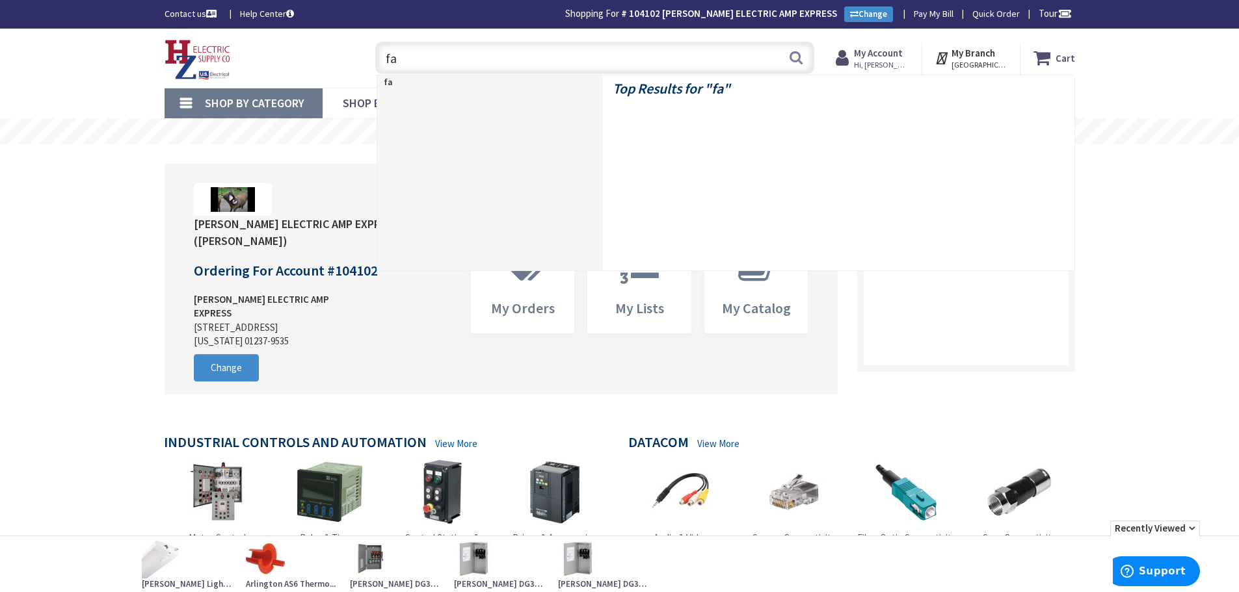
type input "fan"
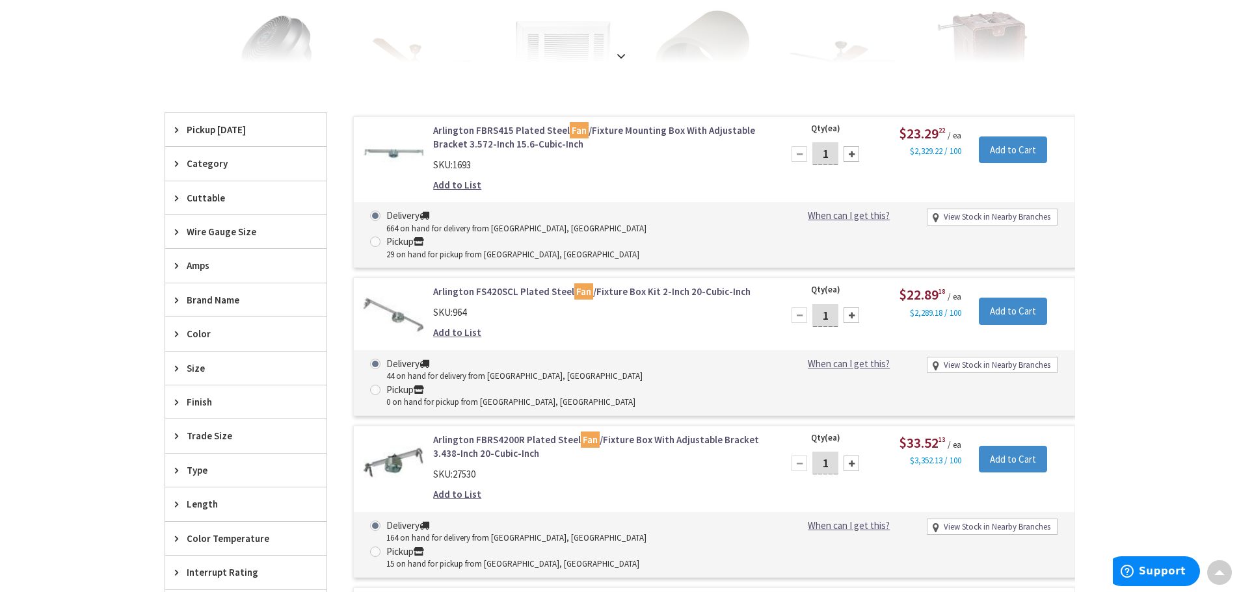
scroll to position [327, 0]
click at [510, 431] on link "Arlington FBRS4200R Plated Steel Fan /Fixture Box With Adjustable Bracket 3.438…" at bounding box center [598, 445] width 331 height 28
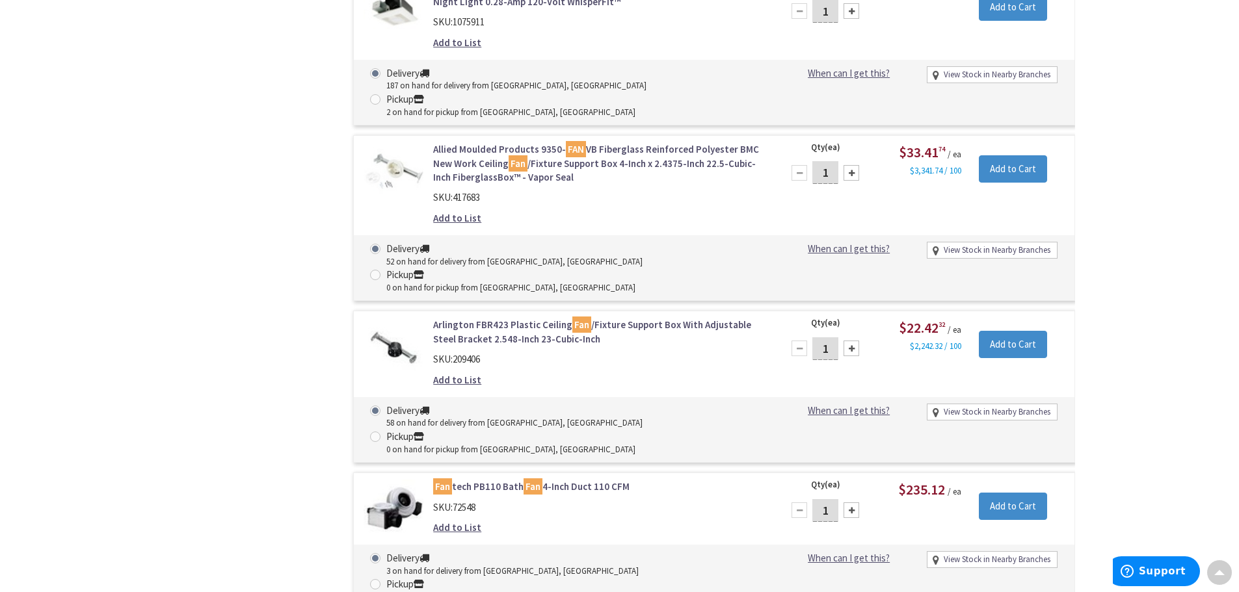
scroll to position [2690, 0]
